Goal: Communication & Community: Answer question/provide support

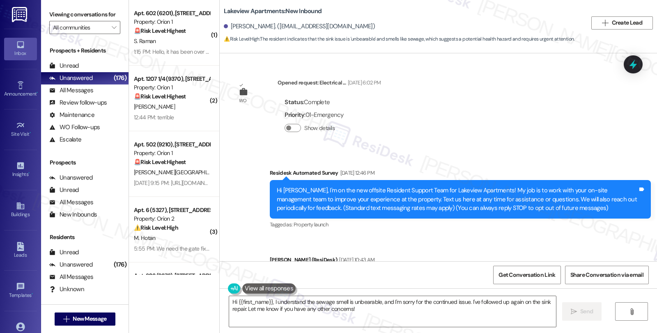
scroll to position [6746, 0]
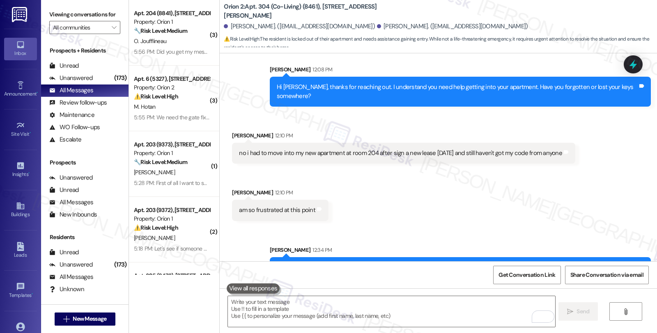
scroll to position [2329, 0]
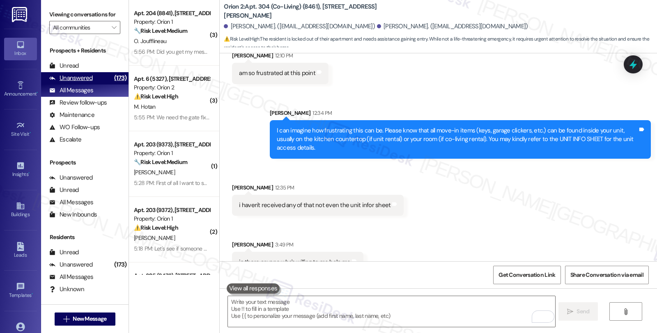
click at [84, 83] on div "Unanswered" at bounding box center [71, 78] width 44 height 9
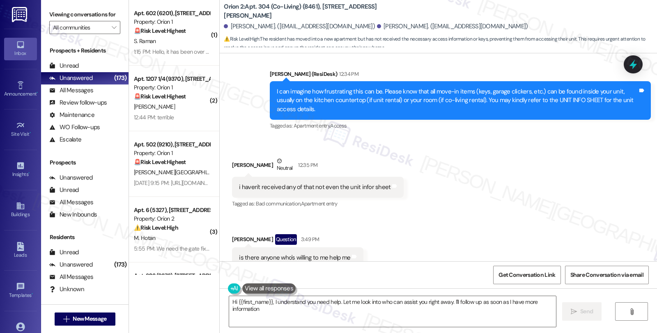
type textarea "Hi {{first_name}}, I understand you need help. Let me look into who can assist …"
